Goal: Information Seeking & Learning: Learn about a topic

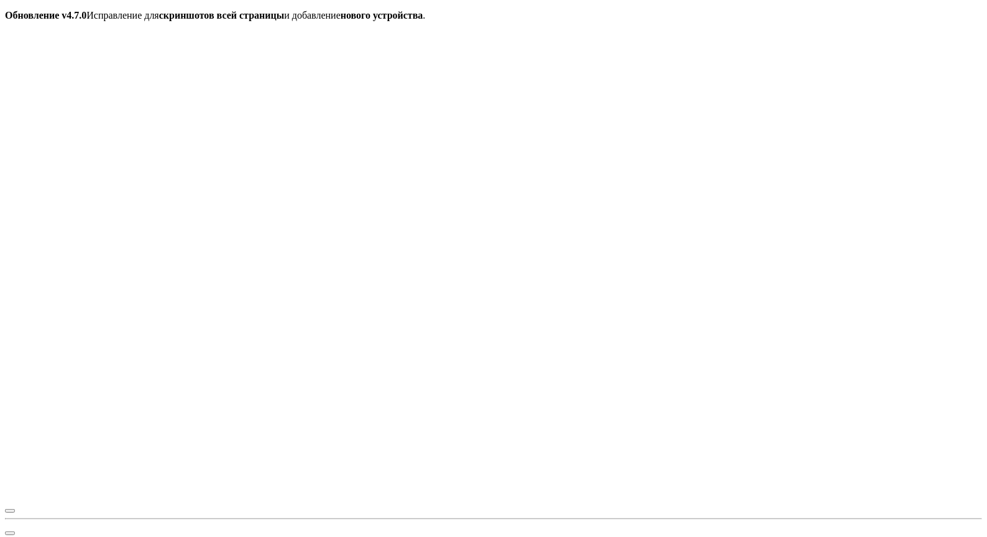
click at [10, 522] on icon "button" at bounding box center [10, 522] width 0 height 0
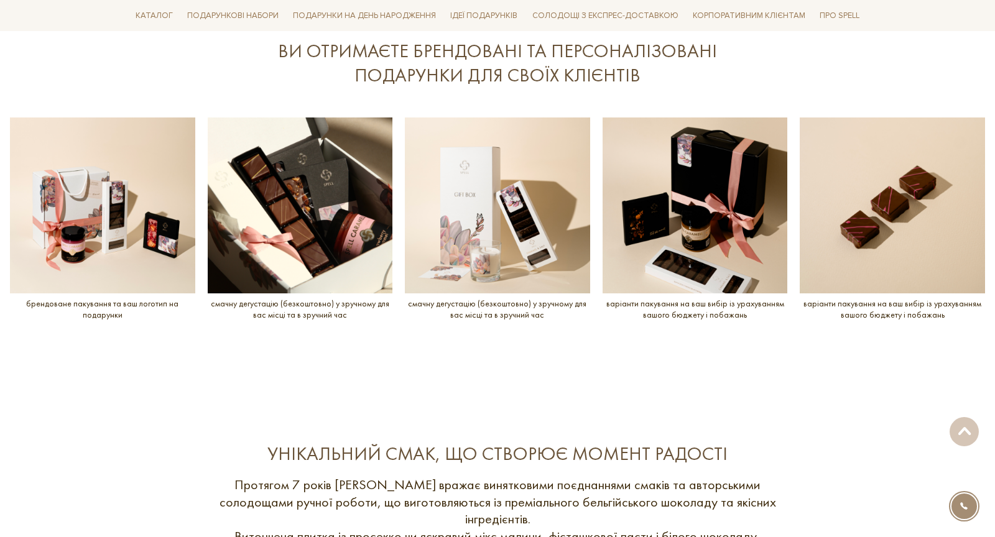
scroll to position [1480, 0]
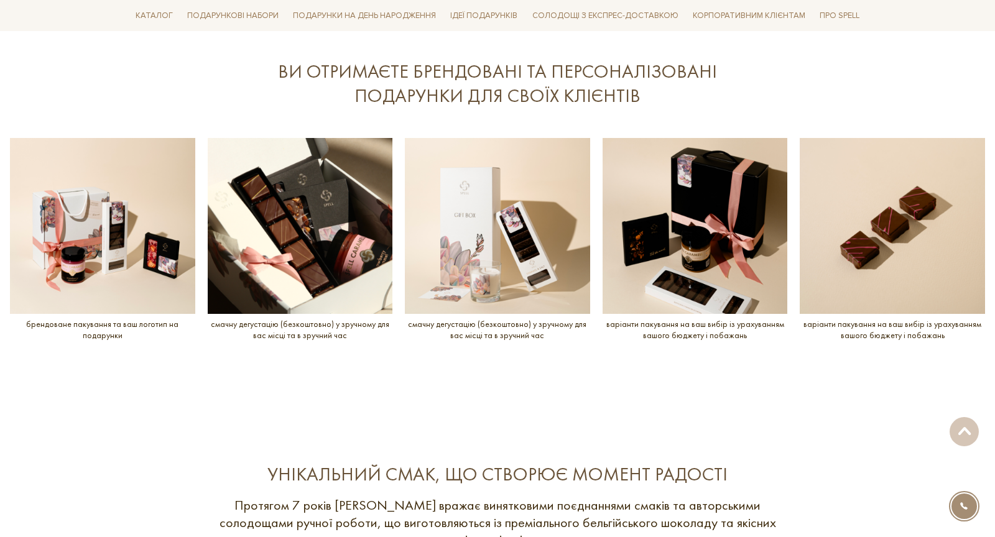
drag, startPoint x: 517, startPoint y: 178, endPoint x: 714, endPoint y: 0, distance: 265.4
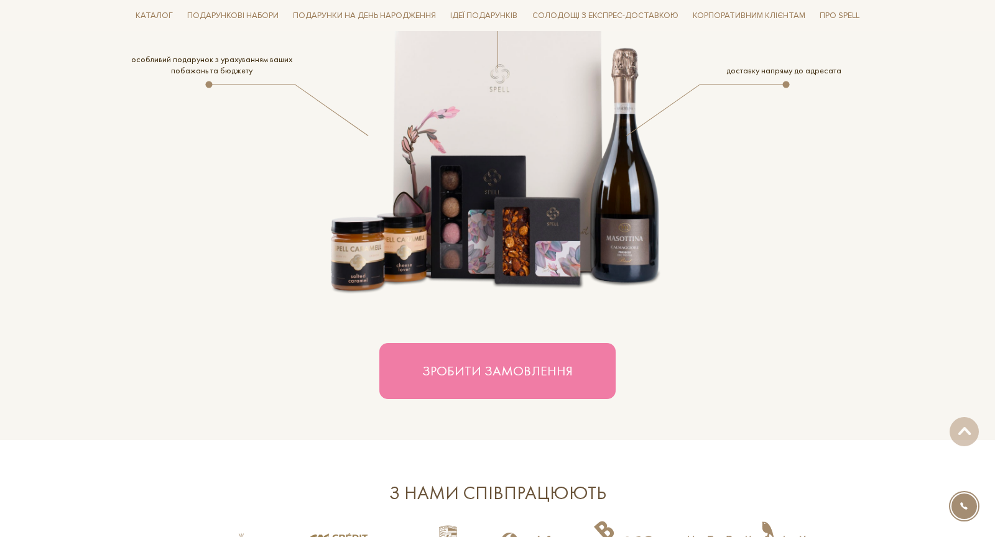
scroll to position [2015, 0]
